Goal: Task Accomplishment & Management: Use online tool/utility

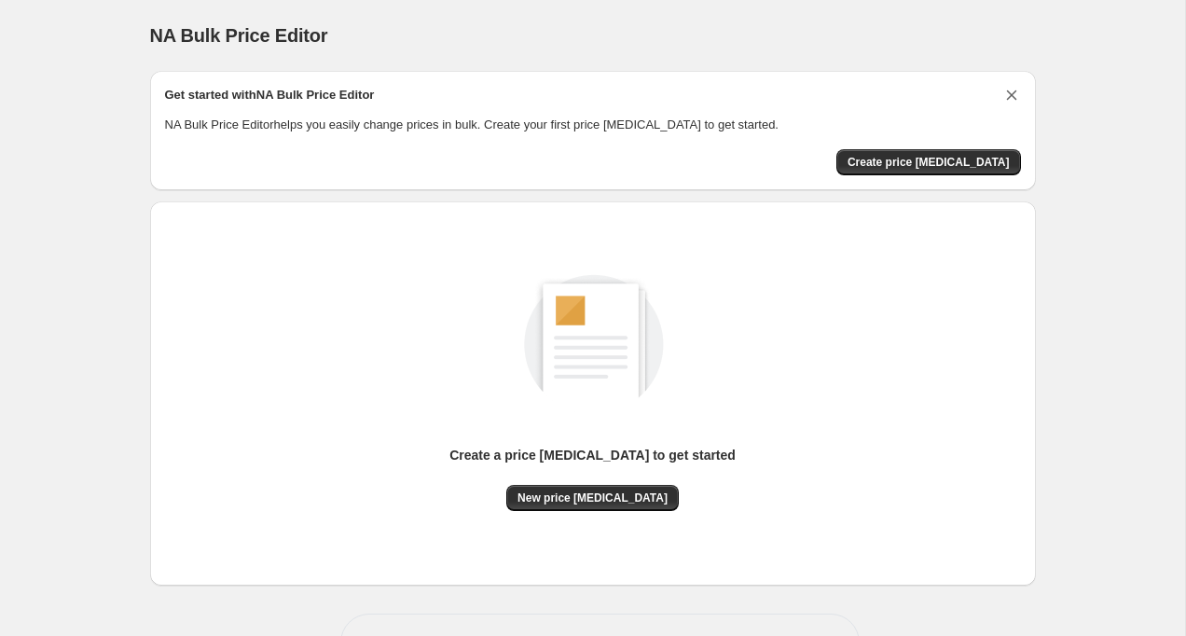
click at [1009, 93] on icon "Dismiss card" at bounding box center [1011, 95] width 10 height 10
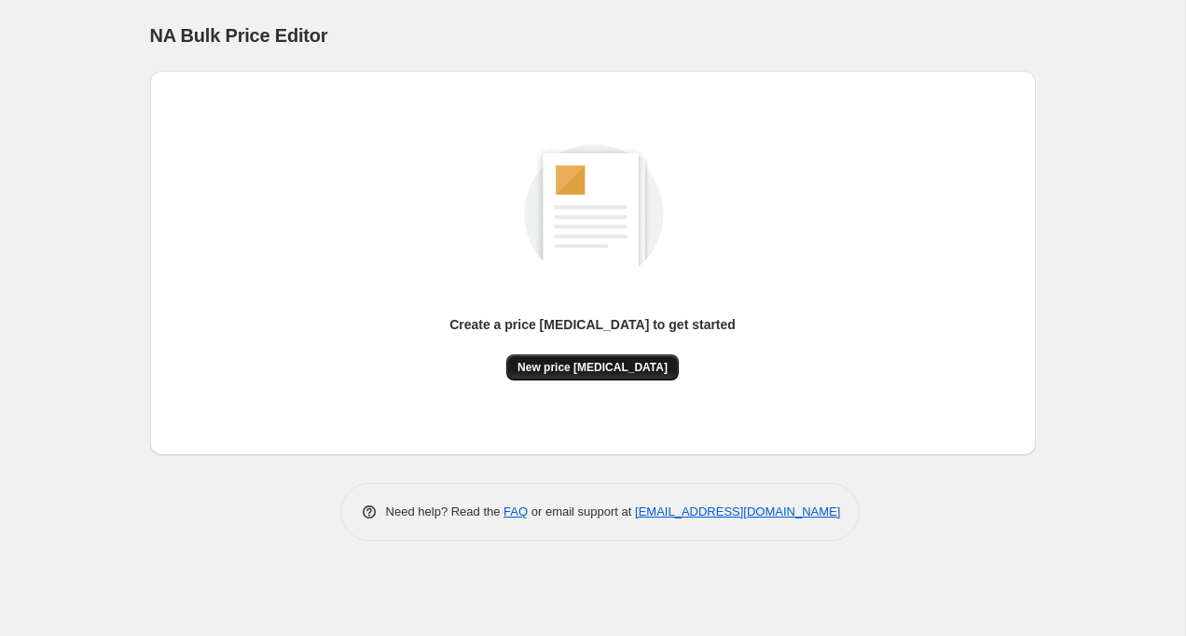
click at [564, 355] on button "New price [MEDICAL_DATA]" at bounding box center [592, 367] width 173 height 26
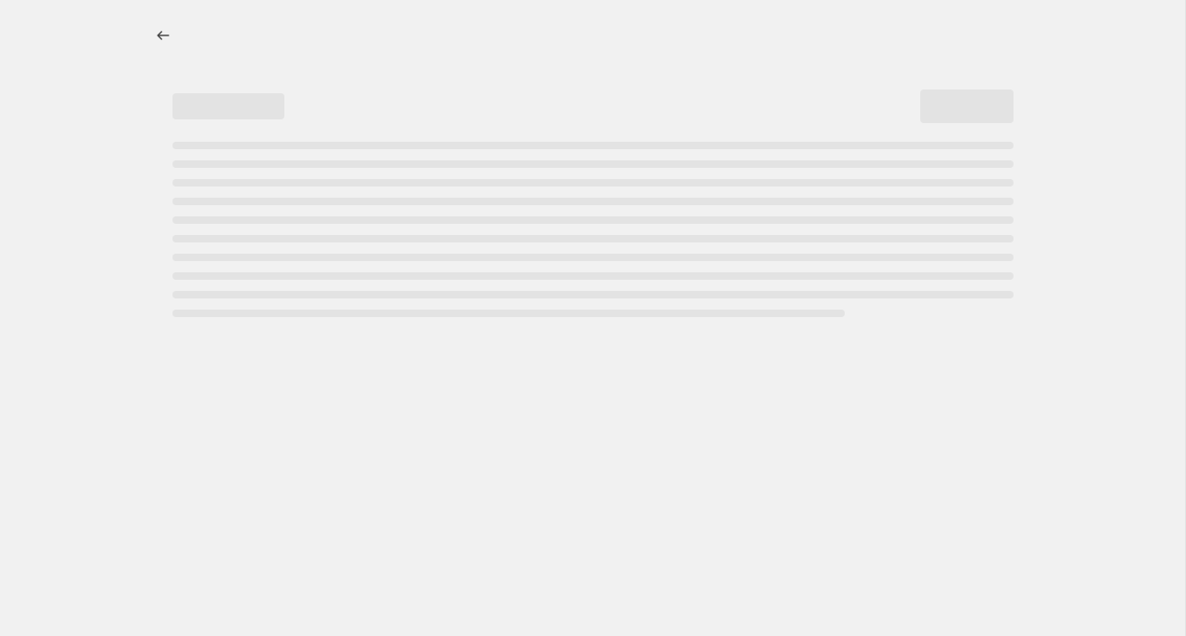
select select "percentage"
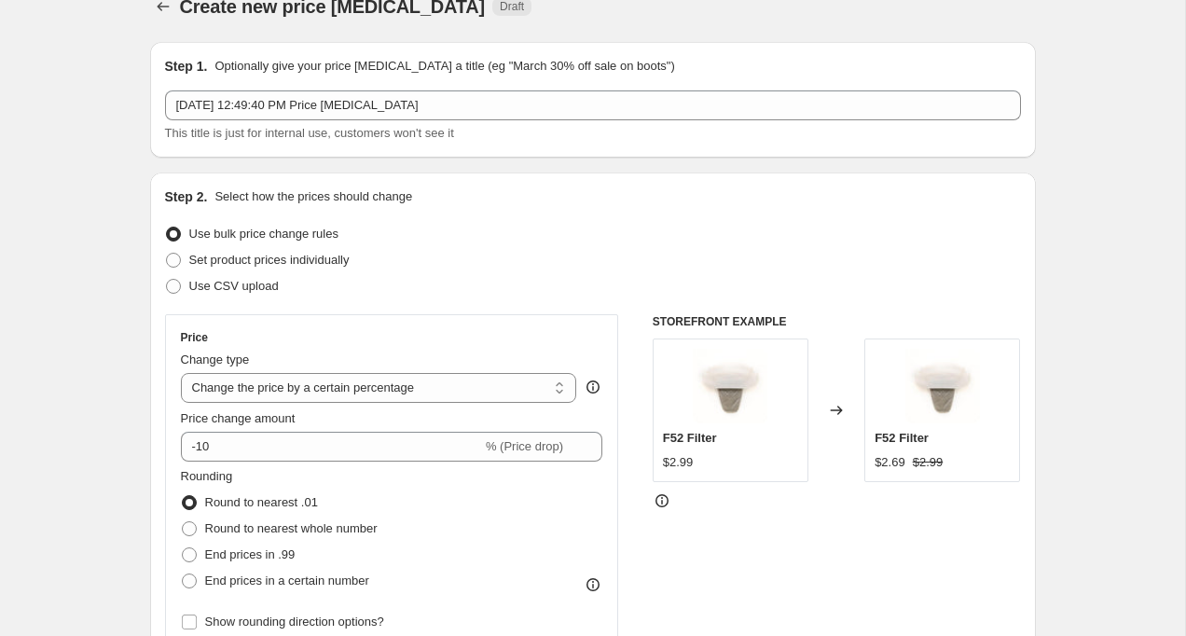
scroll to position [42, 0]
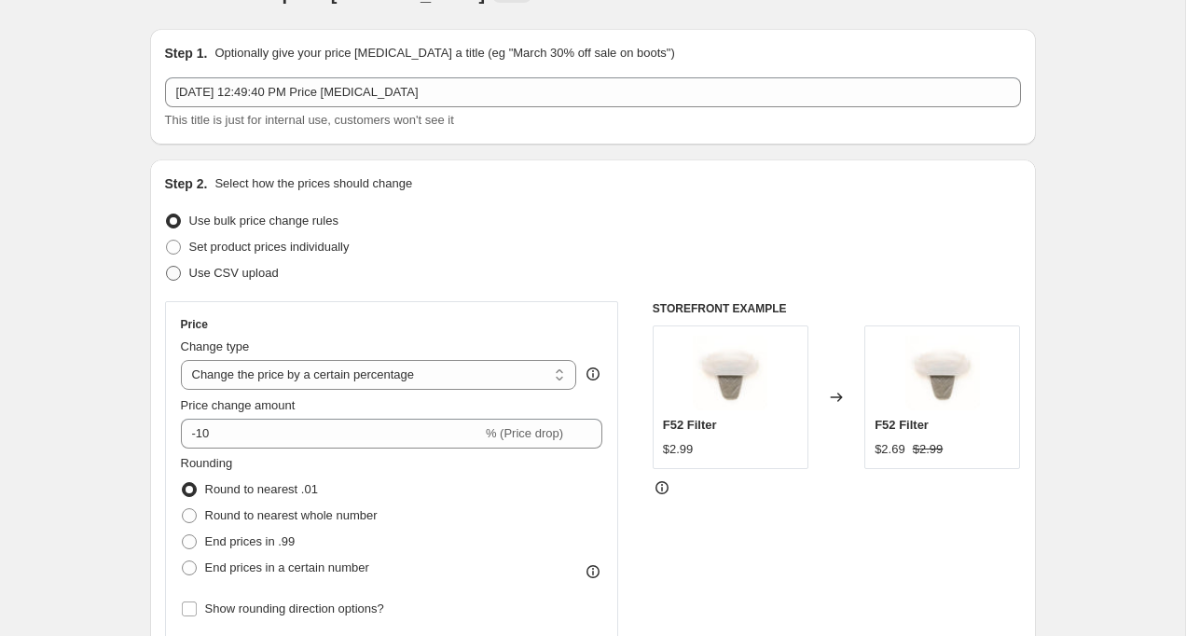
click at [169, 271] on span at bounding box center [173, 273] width 15 height 15
click at [167, 267] on input "Use CSV upload" at bounding box center [166, 266] width 1 height 1
radio input "true"
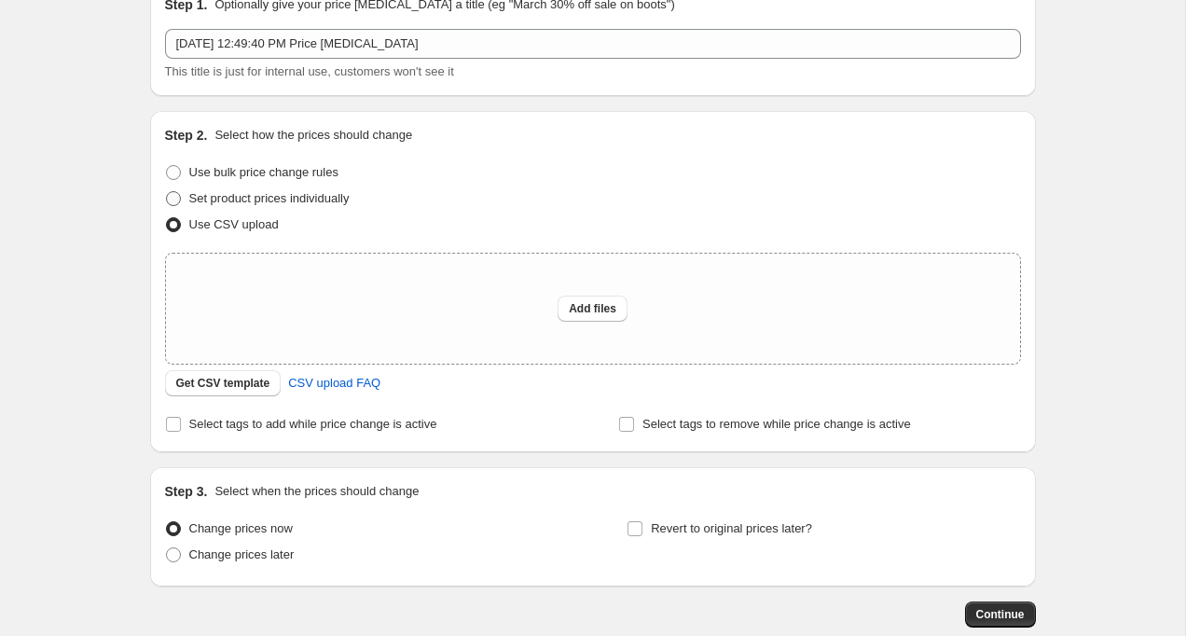
scroll to position [96, 0]
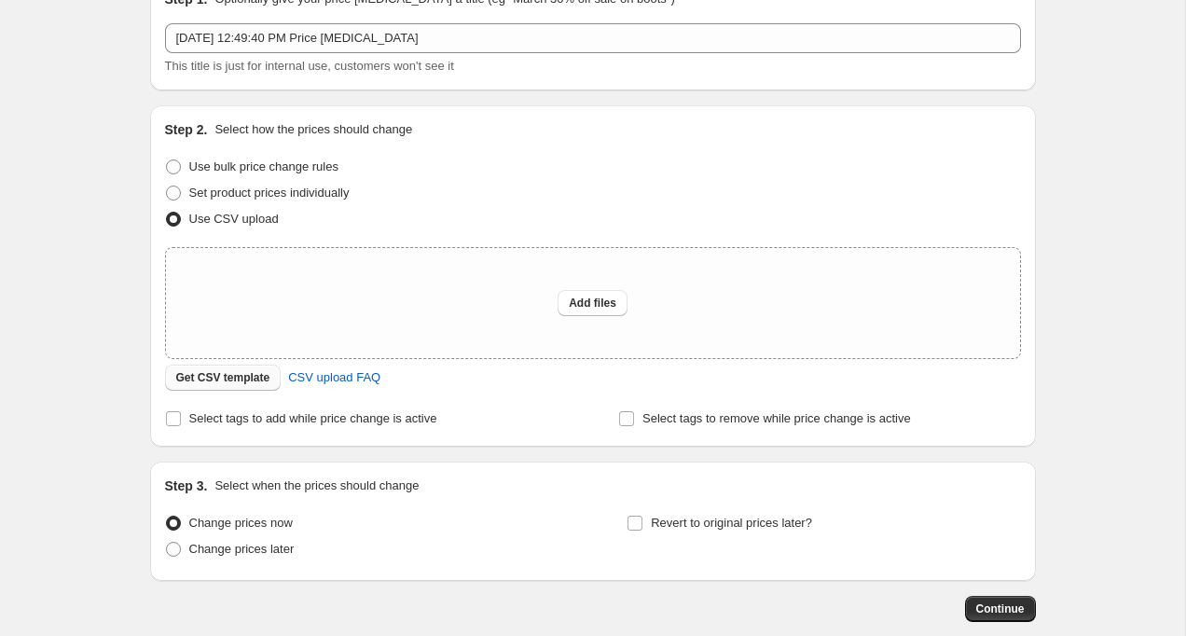
click at [235, 379] on span "Get CSV template" at bounding box center [223, 377] width 94 height 15
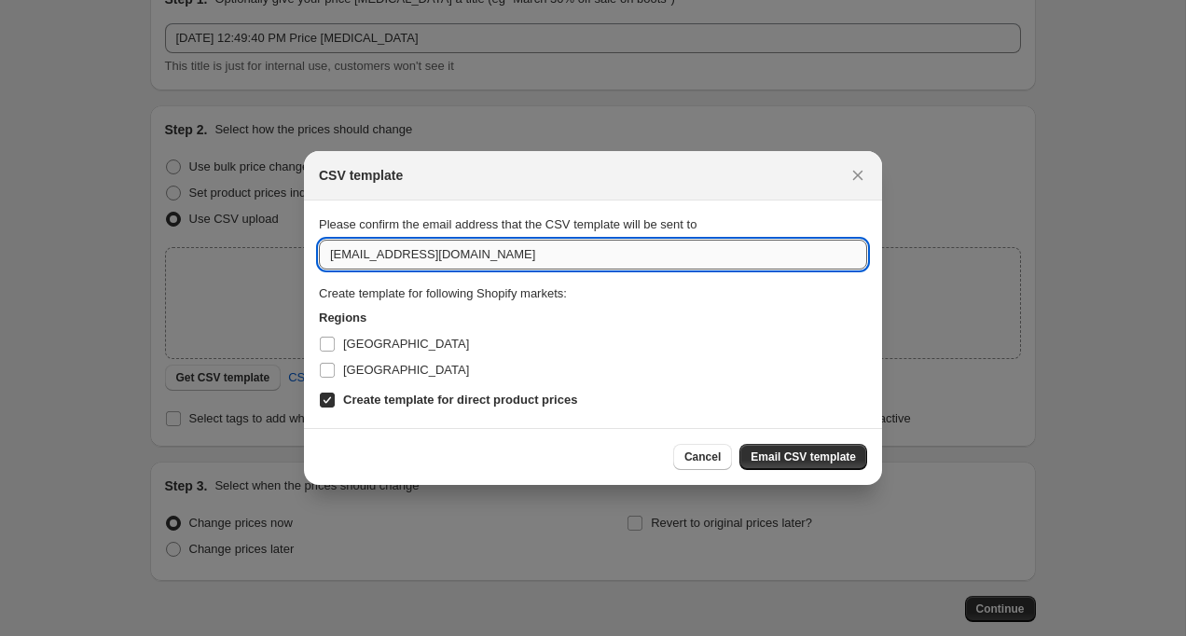
click at [511, 251] on input "[EMAIL_ADDRESS][DOMAIN_NAME]" at bounding box center [593, 255] width 548 height 30
type input "[PERSON_NAME][EMAIL_ADDRESS][PERSON_NAME][DOMAIN_NAME]"
click at [331, 369] on input "[GEOGRAPHIC_DATA]" at bounding box center [327, 370] width 15 height 15
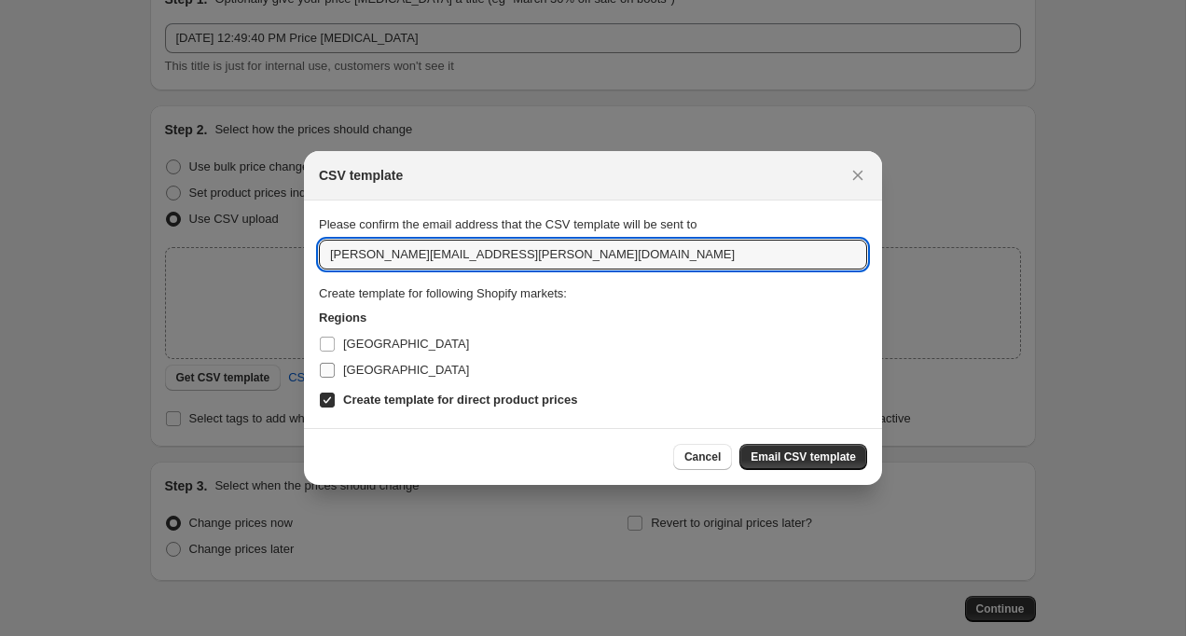
checkbox input "true"
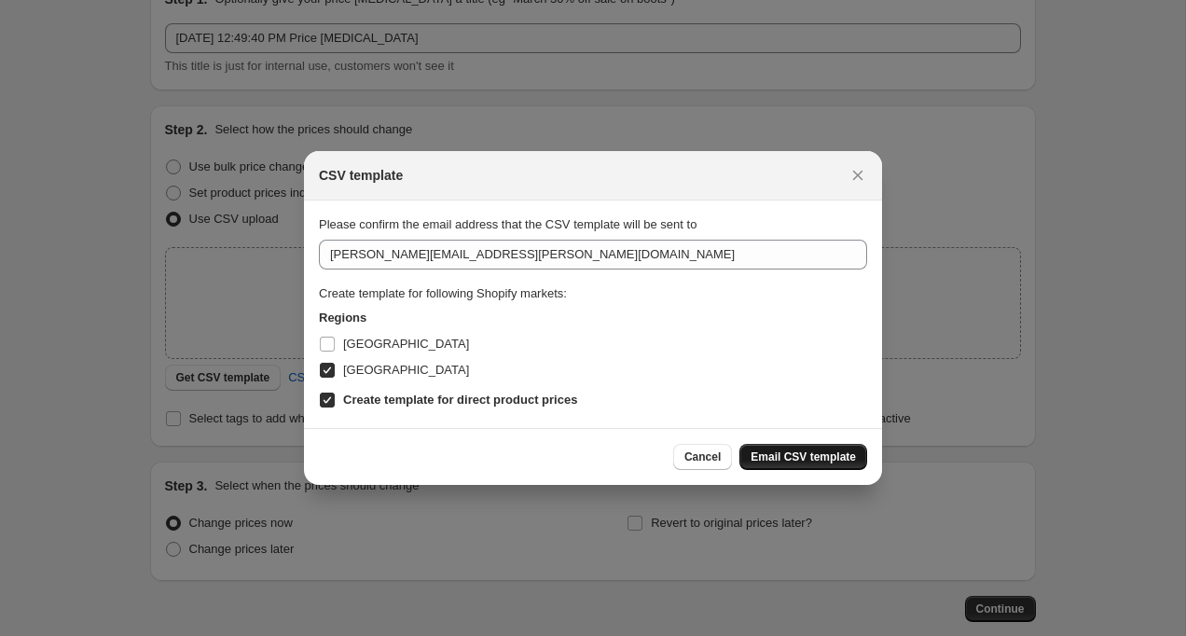
click at [756, 454] on span "Email CSV template" at bounding box center [803, 456] width 105 height 15
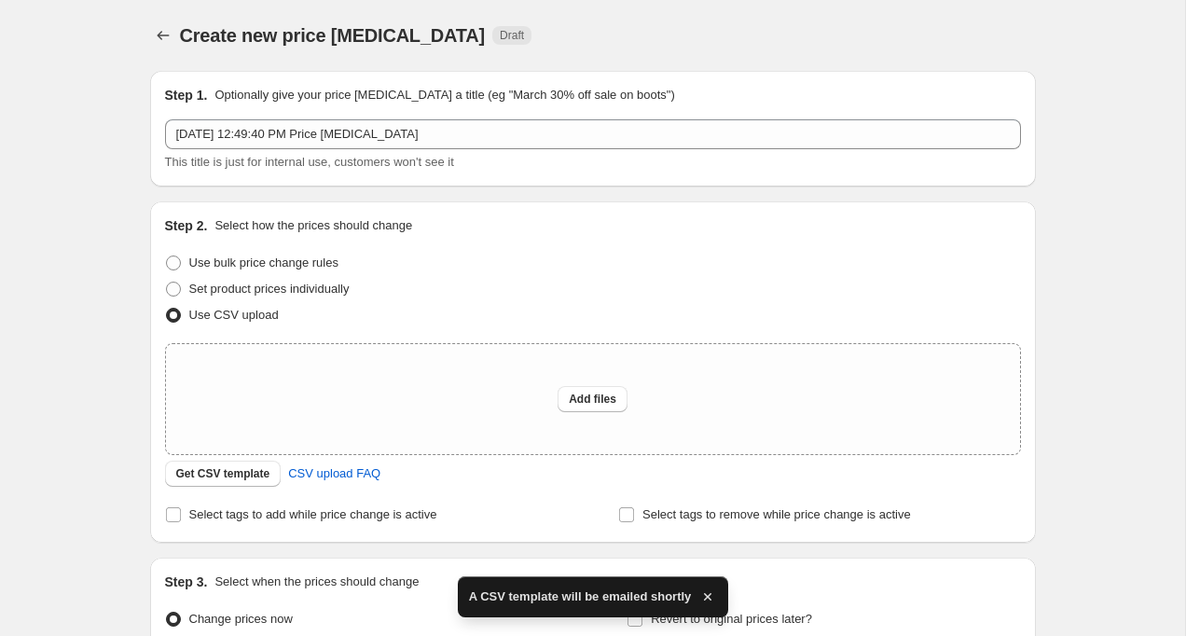
scroll to position [96, 0]
